Goal: Information Seeking & Learning: Learn about a topic

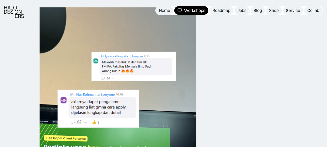
scroll to position [568, 0]
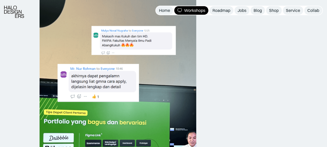
click at [18, 17] on img at bounding box center [14, 12] width 20 height 12
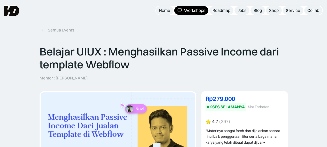
click at [14, 11] on img at bounding box center [11, 11] width 15 height 10
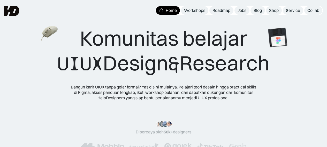
click at [220, 94] on div "Bangun karir UIUX tanpa gelar formal? Yas disini mulainya. Pelajari teori desai…" at bounding box center [164, 92] width 186 height 16
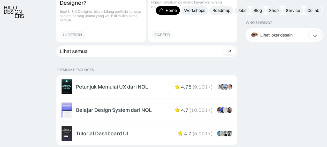
scroll to position [801, 0]
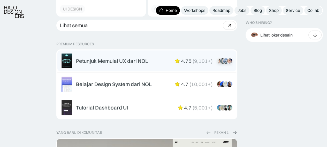
click at [121, 62] on div "Petunjuk Memulai UX dari NOL" at bounding box center [112, 61] width 72 height 6
